Goal: Register for event/course

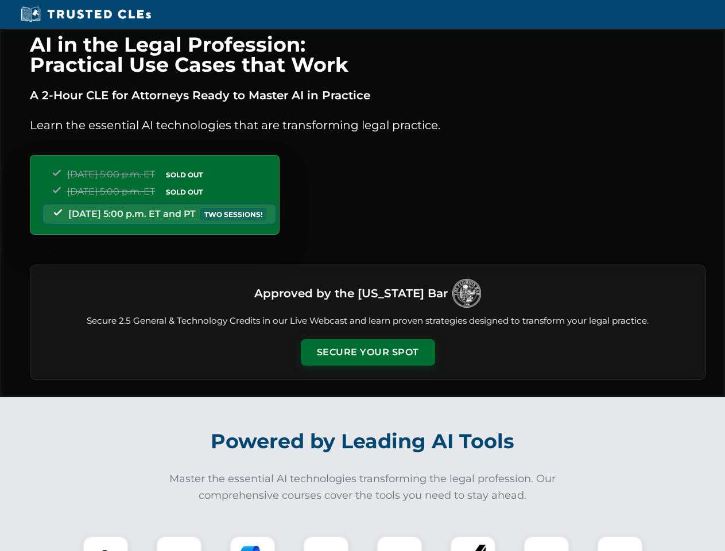
click at [368, 353] on button "Secure Your Spot" at bounding box center [368, 352] width 134 height 26
click at [106, 544] on img at bounding box center [105, 559] width 33 height 33
click at [179, 544] on div at bounding box center [179, 559] width 46 height 46
